Goal: Task Accomplishment & Management: Use online tool/utility

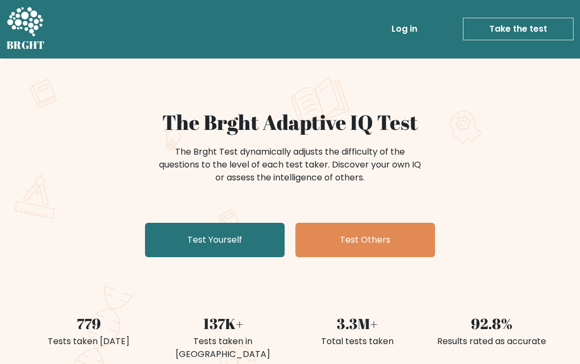
scroll to position [20, 0]
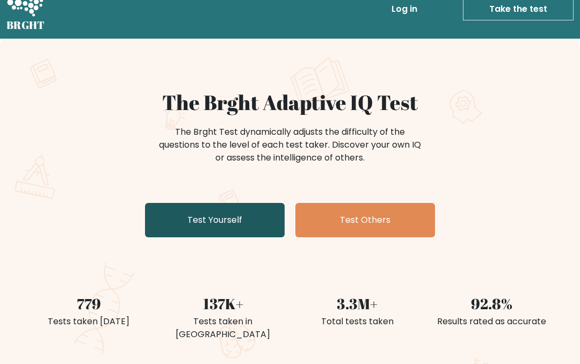
click at [170, 231] on link "Test Yourself" at bounding box center [215, 221] width 140 height 34
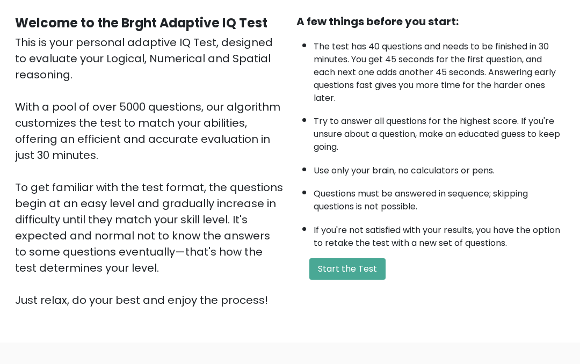
scroll to position [105, 0]
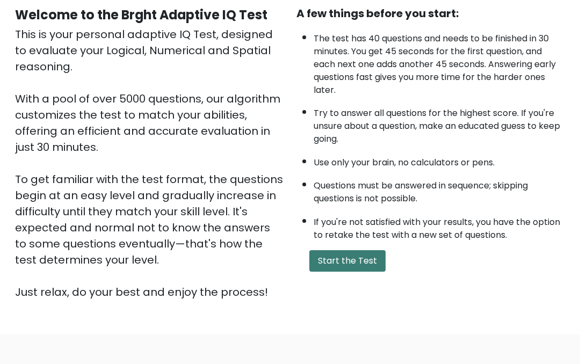
click at [374, 272] on button "Start the Test" at bounding box center [347, 261] width 76 height 21
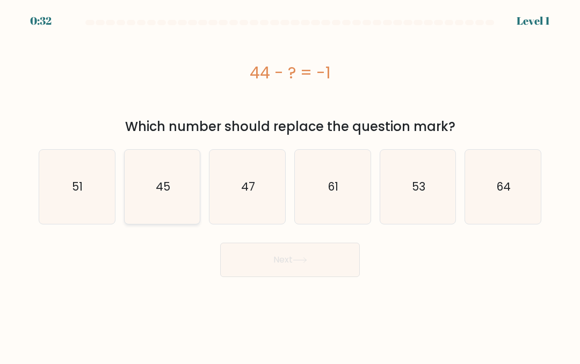
click at [154, 202] on icon "45" at bounding box center [162, 187] width 74 height 74
click at [290, 185] on input "b. 45" at bounding box center [290, 183] width 1 height 3
radio input "true"
click at [348, 266] on button "Next" at bounding box center [290, 260] width 140 height 34
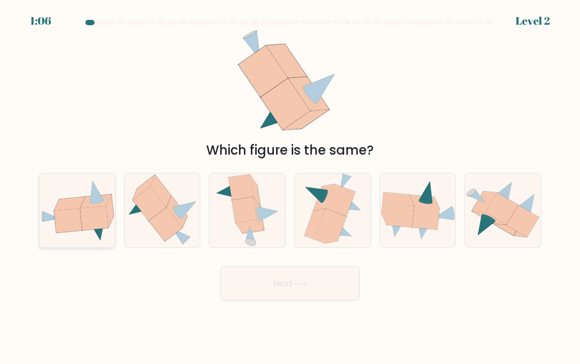
click at [68, 198] on icon at bounding box center [77, 210] width 76 height 62
click at [290, 185] on input "a." at bounding box center [290, 183] width 1 height 3
radio input "true"
click at [212, 301] on div "Next" at bounding box center [290, 281] width 516 height 40
click at [239, 321] on body "1:04 Level 2" at bounding box center [290, 182] width 580 height 364
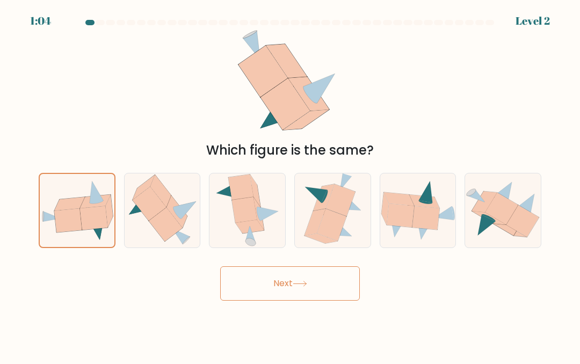
click at [250, 298] on button "Next" at bounding box center [290, 283] width 140 height 34
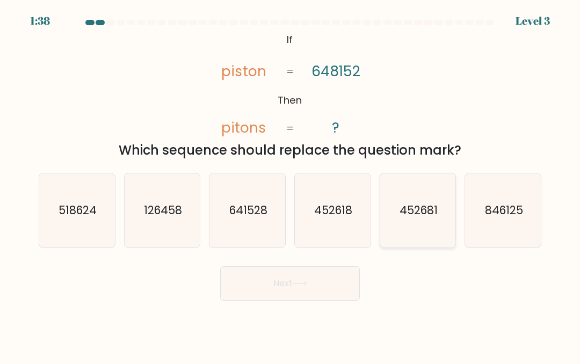
click at [432, 218] on text "452681" at bounding box center [419, 210] width 38 height 16
click at [291, 185] on input "e. 452681" at bounding box center [290, 183] width 1 height 3
radio input "true"
click at [333, 295] on button "Next" at bounding box center [290, 283] width 140 height 34
